Goal: Task Accomplishment & Management: Manage account settings

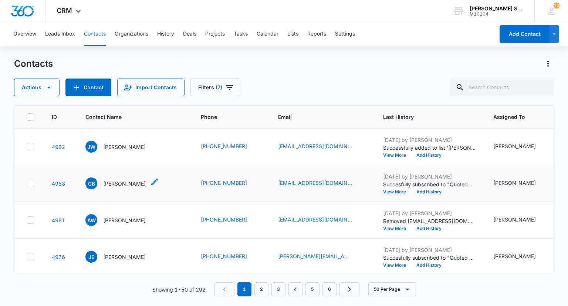
click at [123, 187] on p "[PERSON_NAME]" at bounding box center [124, 183] width 43 height 8
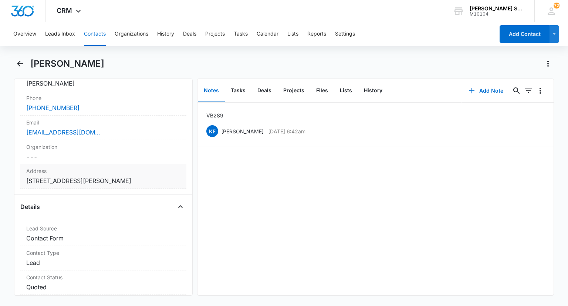
scroll to position [111, 0]
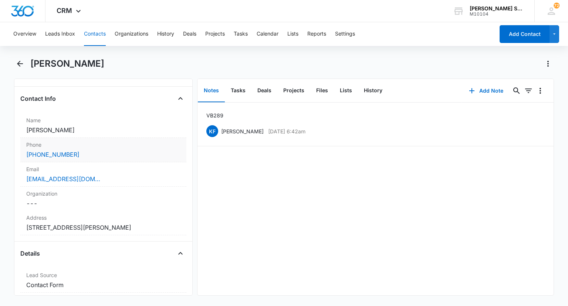
click at [108, 148] on div "Phone Cancel Save Changes [PHONE_NUMBER]" at bounding box center [103, 150] width 166 height 24
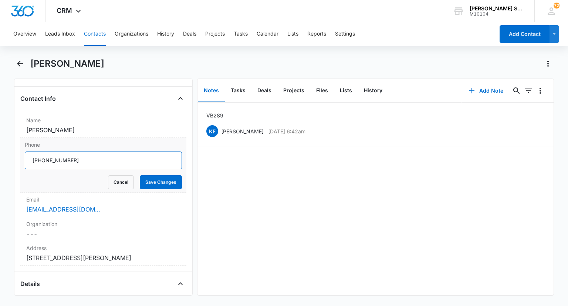
drag, startPoint x: 90, startPoint y: 161, endPoint x: 32, endPoint y: 161, distance: 58.5
click at [32, 161] on input "Phone" at bounding box center [103, 160] width 157 height 18
drag, startPoint x: 42, startPoint y: 159, endPoint x: 108, endPoint y: 179, distance: 69.4
click at [108, 179] on button "Cancel" at bounding box center [121, 182] width 26 height 14
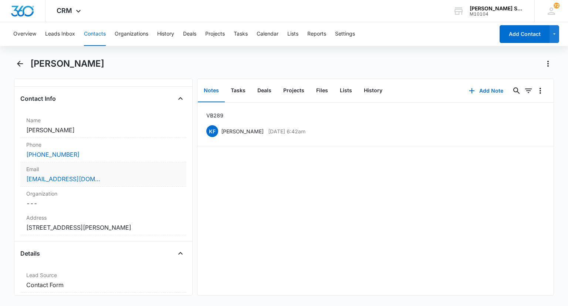
click at [101, 170] on label "Email" at bounding box center [103, 169] width 154 height 8
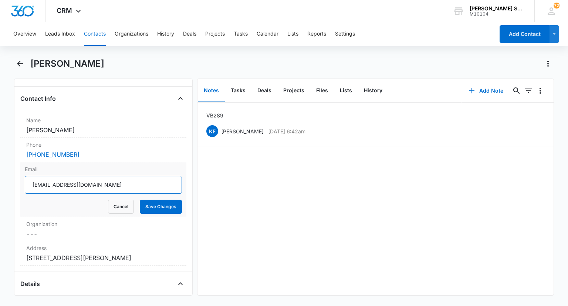
drag, startPoint x: 105, startPoint y: 184, endPoint x: 31, endPoint y: 185, distance: 73.3
click at [31, 185] on input "[EMAIL_ADDRESS][DOMAIN_NAME]" at bounding box center [103, 185] width 157 height 18
click at [108, 205] on button "Cancel" at bounding box center [121, 206] width 26 height 14
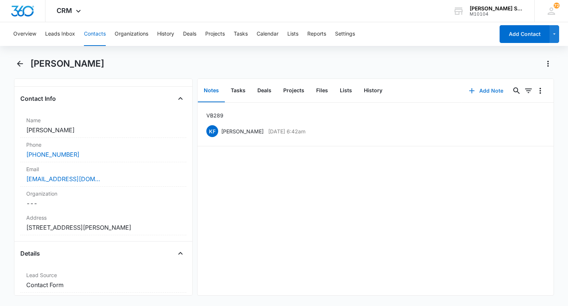
click at [479, 91] on button "Add Note" at bounding box center [486, 91] width 49 height 18
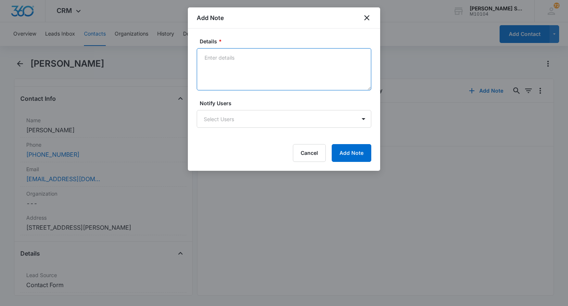
click at [258, 70] on textarea "Details *" at bounding box center [284, 69] width 175 height 42
type textarea "LVM EMILED VB2 89 per"
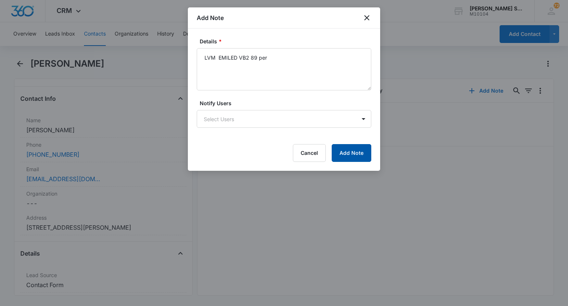
click at [337, 151] on button "Add Note" at bounding box center [352, 153] width 40 height 18
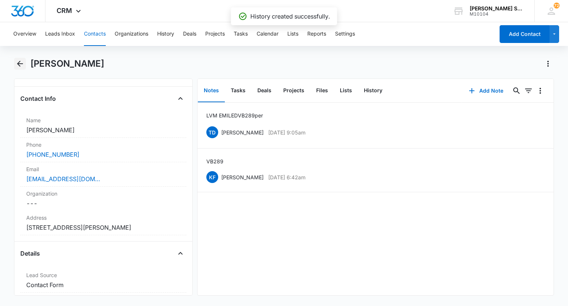
click at [22, 64] on icon "Back" at bounding box center [20, 64] width 6 height 6
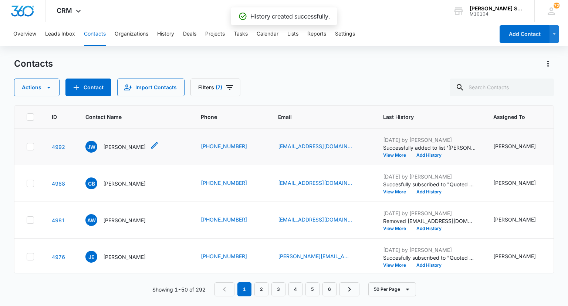
click at [128, 151] on p "[PERSON_NAME]" at bounding box center [124, 147] width 43 height 8
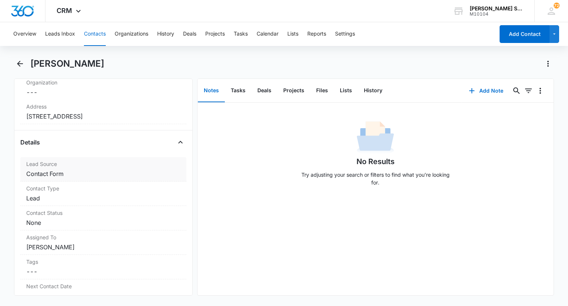
scroll to position [148, 0]
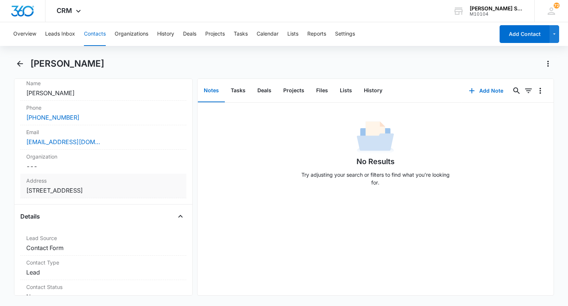
click at [120, 179] on label "Address" at bounding box center [103, 180] width 154 height 8
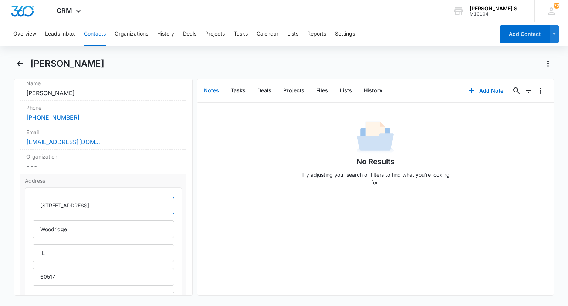
drag, startPoint x: 111, startPoint y: 204, endPoint x: 34, endPoint y: 204, distance: 76.9
click at [34, 204] on input "[STREET_ADDRESS]" at bounding box center [103, 205] width 141 height 18
click at [119, 136] on div "Email Cancel Save Changes [EMAIL_ADDRESS][DOMAIN_NAME]" at bounding box center [103, 137] width 166 height 24
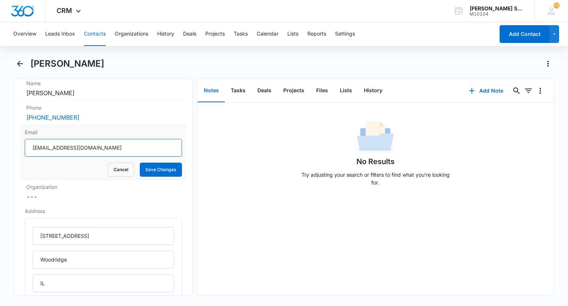
drag, startPoint x: 112, startPoint y: 151, endPoint x: 29, endPoint y: 145, distance: 83.8
click at [29, 145] on input "[EMAIL_ADDRESS][DOMAIN_NAME]" at bounding box center [103, 148] width 157 height 18
click at [108, 172] on button "Cancel" at bounding box center [121, 169] width 26 height 14
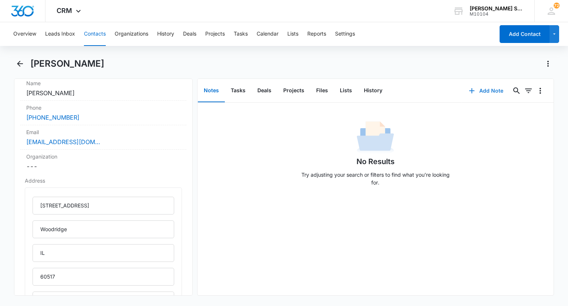
click at [483, 89] on button "Add Note" at bounding box center [486, 91] width 49 height 18
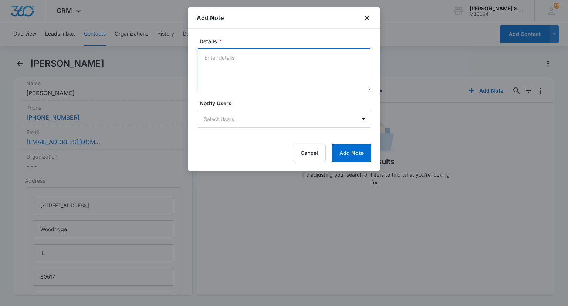
click at [300, 72] on textarea "Details *" at bounding box center [284, 69] width 175 height 42
type textarea "emailed vb 2 at 72 per asc at 195 LVM"
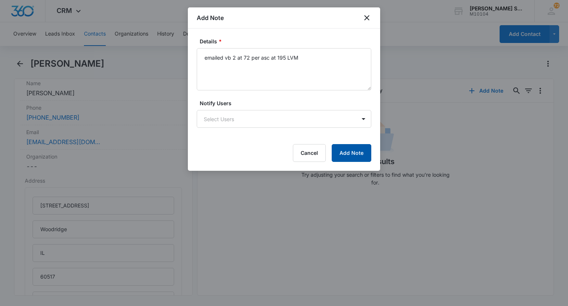
click at [347, 149] on button "Add Note" at bounding box center [352, 153] width 40 height 18
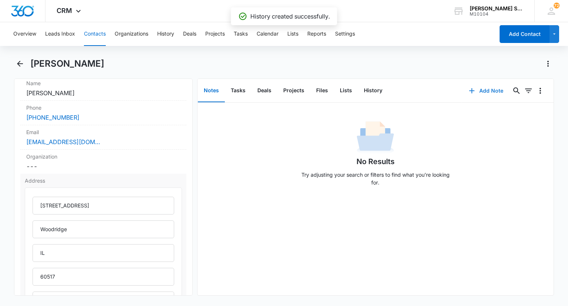
scroll to position [222, 0]
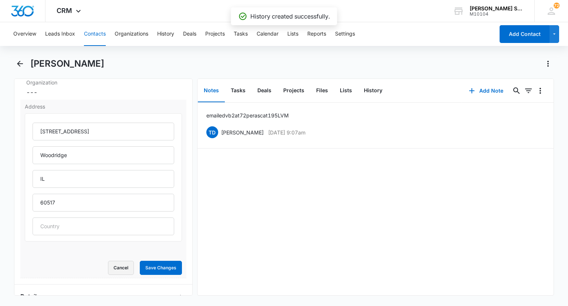
click at [118, 264] on button "Cancel" at bounding box center [121, 267] width 26 height 14
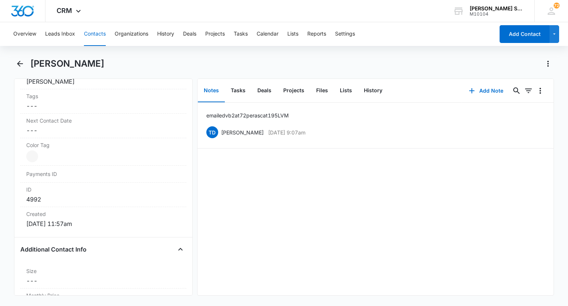
scroll to position [444, 0]
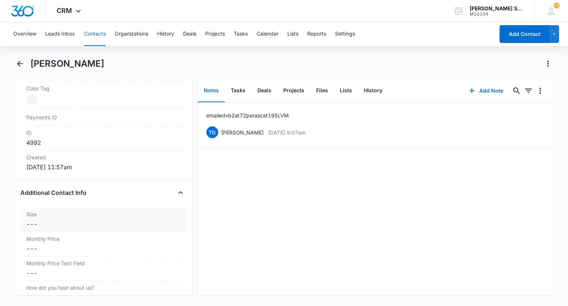
click at [90, 213] on label "Size" at bounding box center [103, 214] width 154 height 8
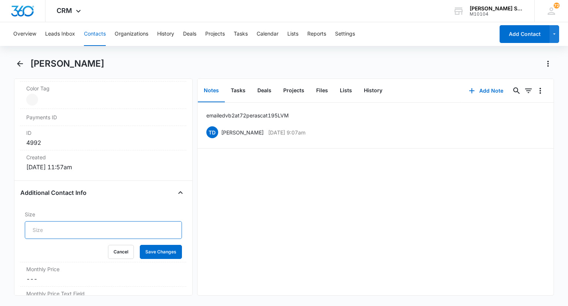
click at [56, 229] on input "Size" at bounding box center [103, 230] width 157 height 18
type input "7"
click at [161, 251] on button "Save Changes" at bounding box center [161, 252] width 42 height 14
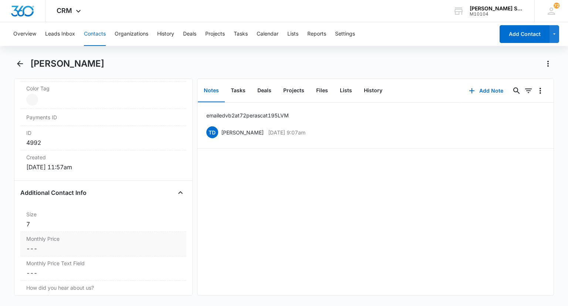
click at [55, 246] on dd "Cancel Save Changes ---" at bounding box center [103, 248] width 154 height 9
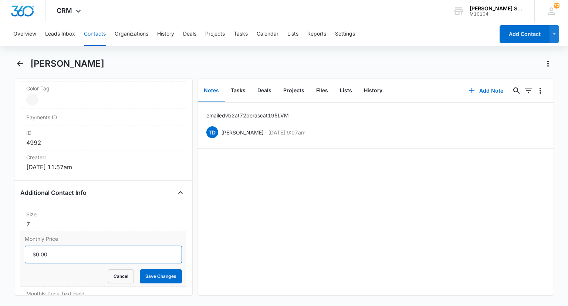
click at [50, 252] on input "Monthly Price" at bounding box center [103, 254] width 157 height 18
type input "$36.00"
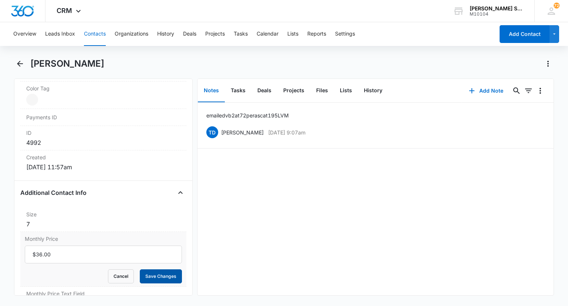
click at [141, 272] on button "Save Changes" at bounding box center [161, 276] width 42 height 14
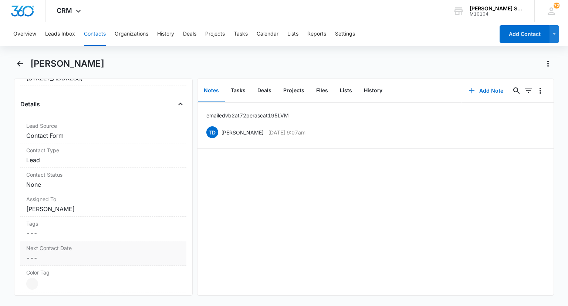
scroll to position [259, 0]
click at [39, 183] on dd "Cancel Save Changes None" at bounding box center [103, 185] width 154 height 9
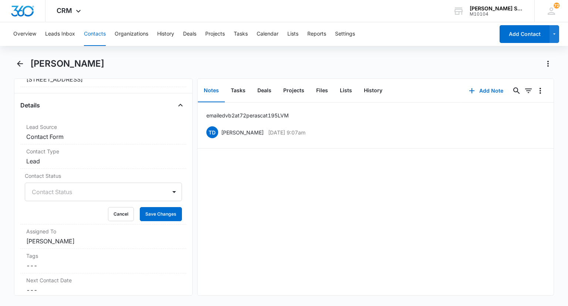
click at [47, 193] on div at bounding box center [94, 191] width 125 height 10
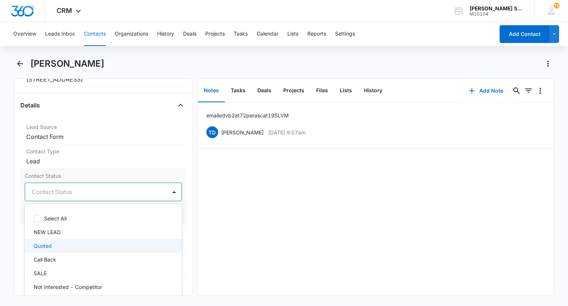
click at [42, 242] on p "Quoted" at bounding box center [43, 246] width 18 height 8
click at [171, 193] on div at bounding box center [174, 192] width 12 height 12
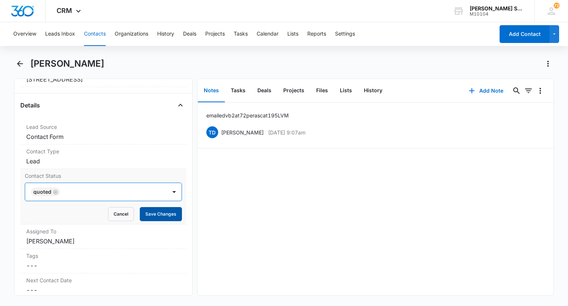
click at [165, 210] on button "Save Changes" at bounding box center [161, 214] width 42 height 14
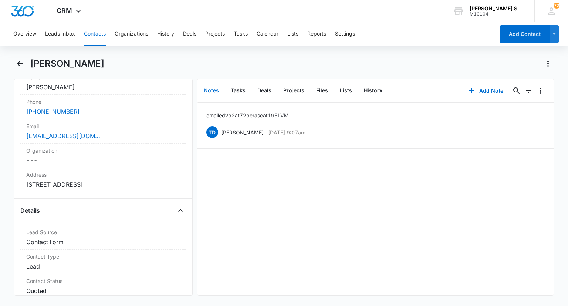
scroll to position [148, 0]
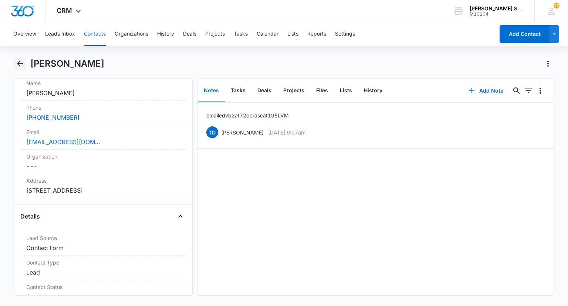
click at [21, 63] on icon "Back" at bounding box center [20, 63] width 9 height 9
